Goal: Information Seeking & Learning: Understand process/instructions

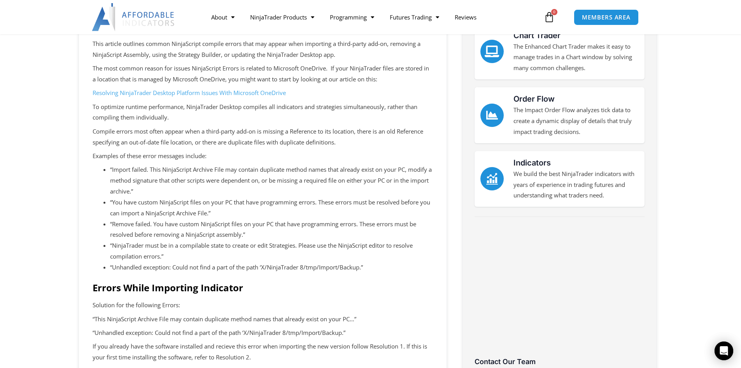
scroll to position [117, 0]
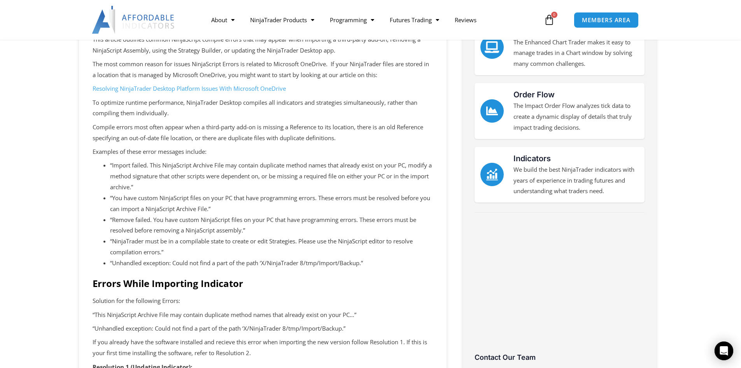
click at [181, 90] on link "Resolving NinjaTrader Desktop Platform Issues With Microsoft OneDrive" at bounding box center [189, 88] width 193 height 8
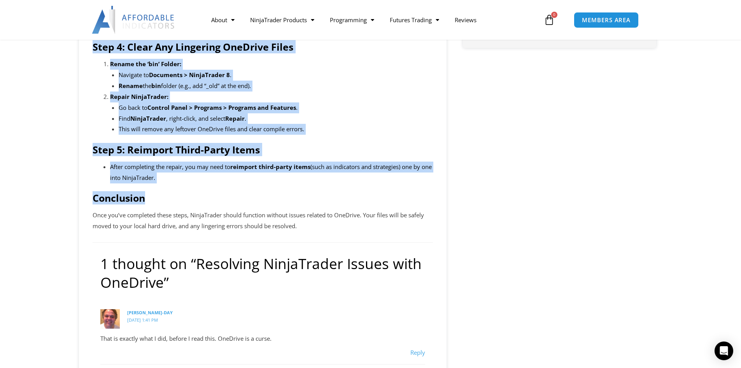
scroll to position [525, 0]
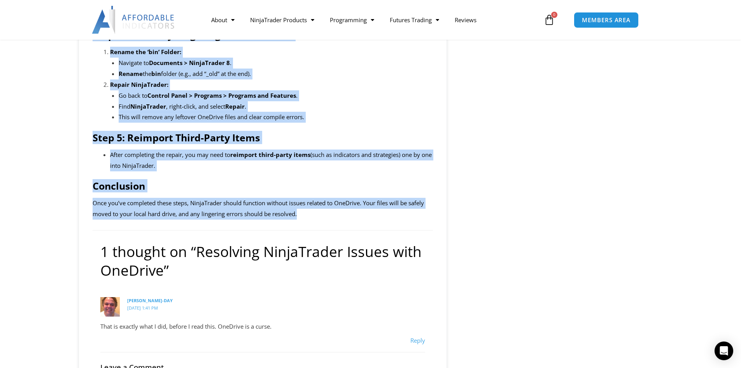
drag, startPoint x: 93, startPoint y: 68, endPoint x: 354, endPoint y: 216, distance: 300.9
copy div "LoremIpsumd sitame con ad elit sedd EiuSmodt in utl etd magnaaliq enim admini v…"
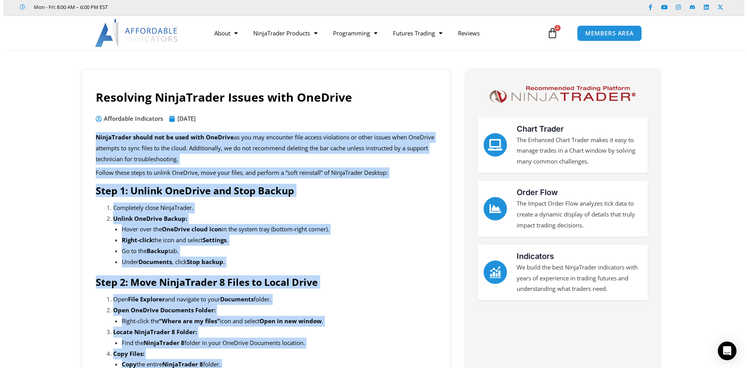
scroll to position [0, 0]
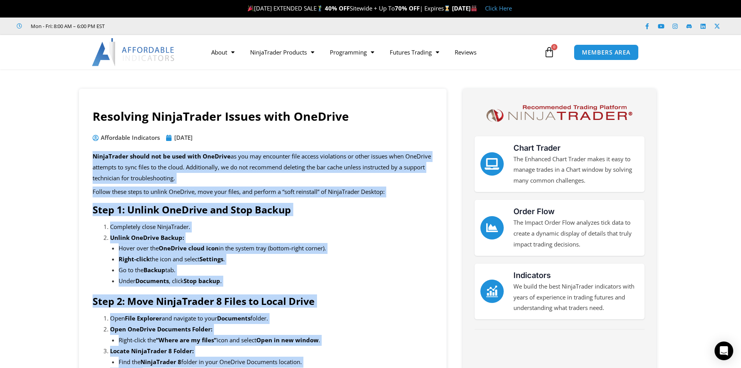
copy div "LoremIpsumd sitame con ad elit sedd EiuSmodt in utl etd magnaaliq enim admini v…"
